Goal: Task Accomplishment & Management: Manage account settings

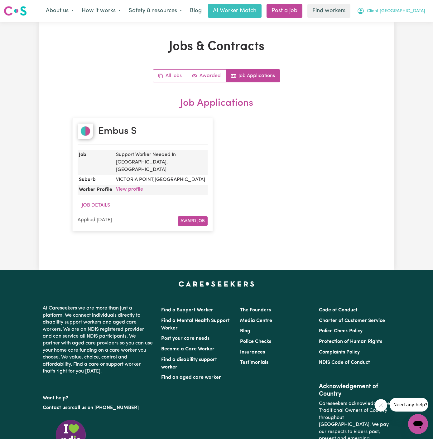
click at [395, 15] on span "Client [GEOGRAPHIC_DATA]" at bounding box center [396, 11] width 58 height 7
click at [396, 21] on link "My Dashboard" at bounding box center [404, 24] width 49 height 12
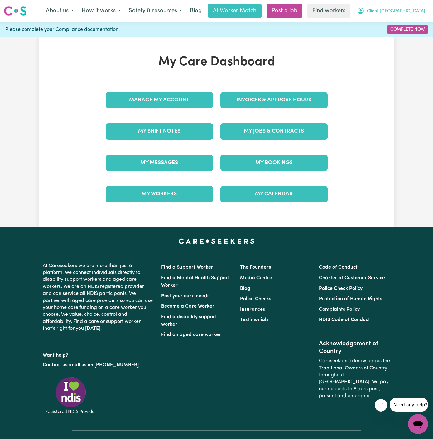
click at [403, 10] on span "Client [GEOGRAPHIC_DATA]" at bounding box center [396, 11] width 58 height 7
click at [403, 31] on link "Logout" at bounding box center [404, 36] width 49 height 12
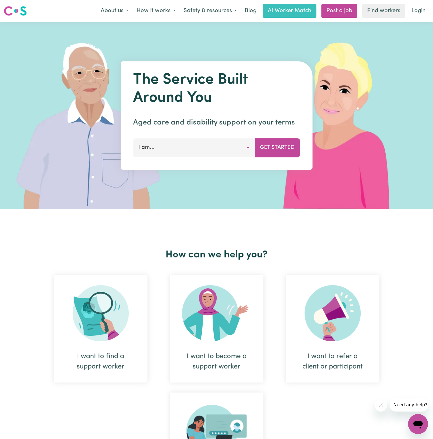
click at [405, 16] on div "About us How it works Safety & resources Blog AI Worker Match Post a job Find w…" at bounding box center [263, 11] width 333 height 14
click at [430, 9] on div "Menu About us How it works Safety & resources Blog AI Worker Match Post a job F…" at bounding box center [216, 11] width 433 height 14
click at [426, 9] on link "Login" at bounding box center [419, 11] width 22 height 14
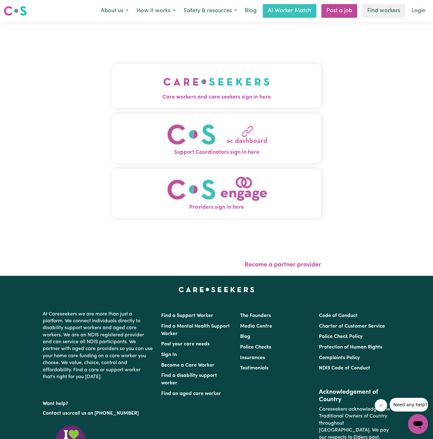
click at [216, 76] on img "Care workers and care seekers sign in here" at bounding box center [216, 81] width 106 height 23
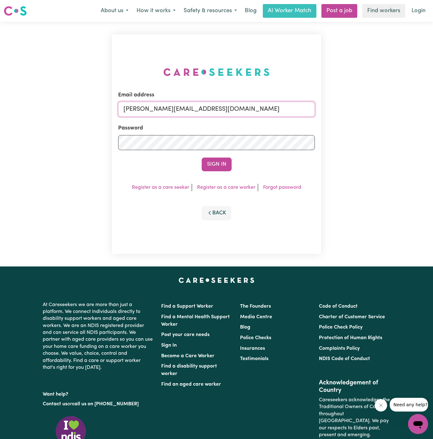
click at [242, 108] on input "[PERSON_NAME][EMAIL_ADDRESS][DOMAIN_NAME]" at bounding box center [216, 109] width 197 height 15
drag, startPoint x: 155, startPoint y: 110, endPoint x: 361, endPoint y: 117, distance: 205.9
click at [361, 117] on div "Email address [EMAIL_ADDRESS][DOMAIN_NAME] Password Sign In Register as a care …" at bounding box center [216, 144] width 433 height 244
type input "[EMAIL_ADDRESS][DOMAIN_NAME]"
click at [217, 155] on form "Email address [EMAIL_ADDRESS][DOMAIN_NAME] Password Sign In" at bounding box center [216, 131] width 197 height 80
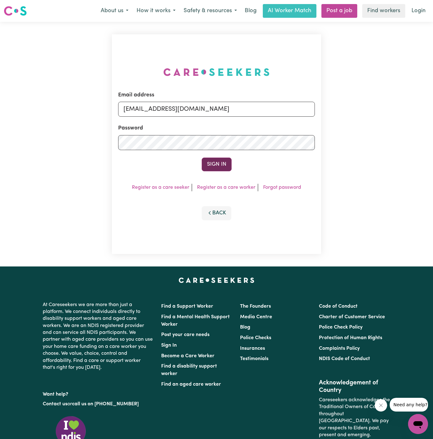
click at [219, 164] on button "Sign In" at bounding box center [217, 164] width 30 height 14
